Goal: Go to known website: Access a specific website the user already knows

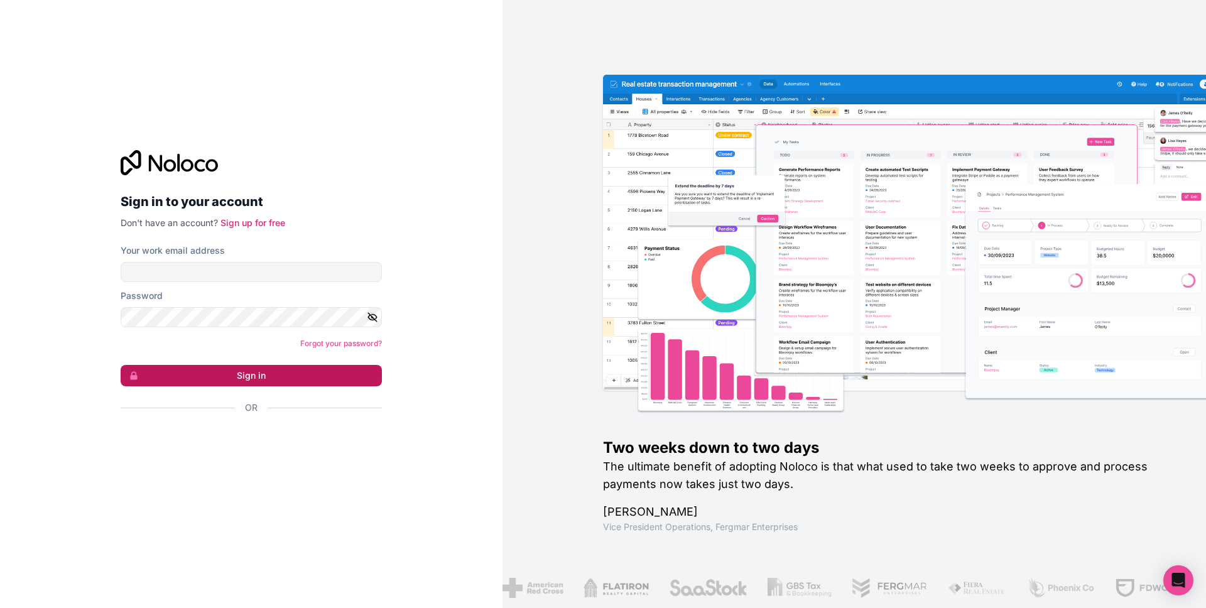
type input "your@make-app.de"
click at [262, 382] on button "Sign in" at bounding box center [251, 375] width 261 height 21
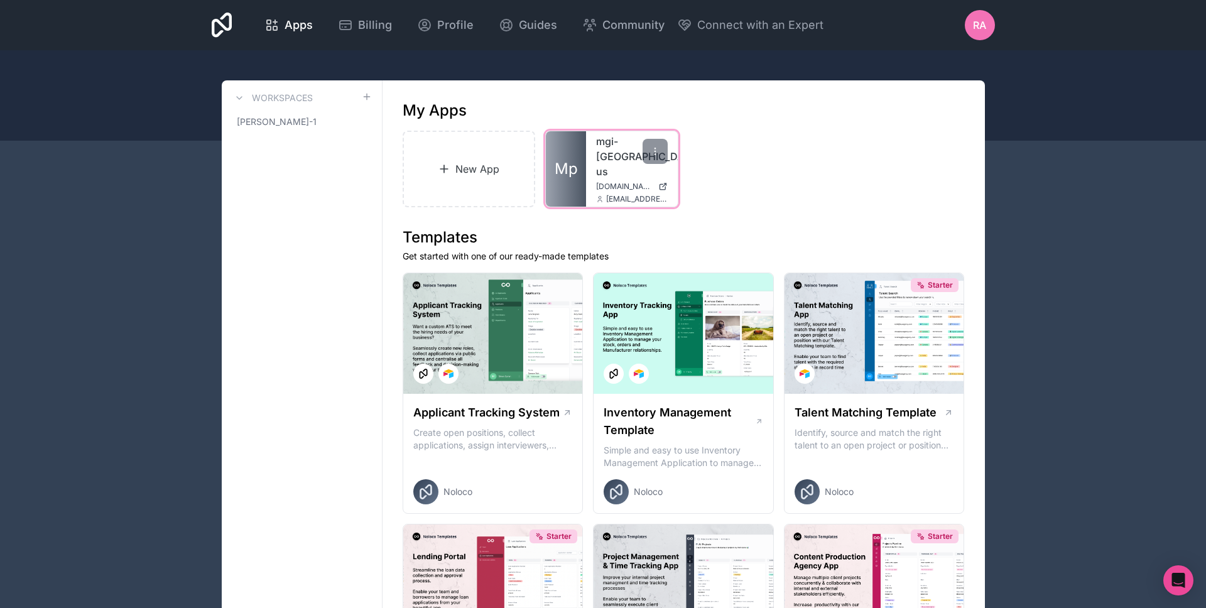
click at [605, 139] on link "mgi-uk-us" at bounding box center [632, 156] width 72 height 45
